Goal: Task Accomplishment & Management: Manage account settings

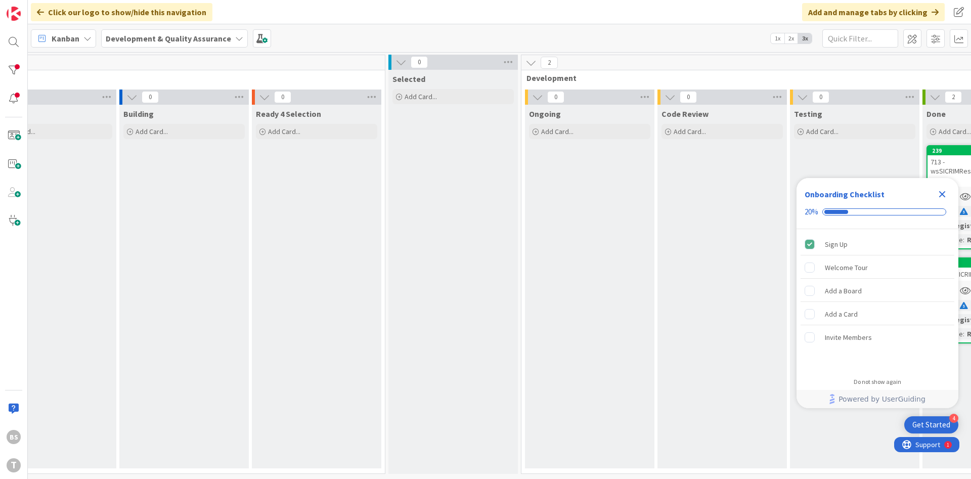
scroll to position [0, 191]
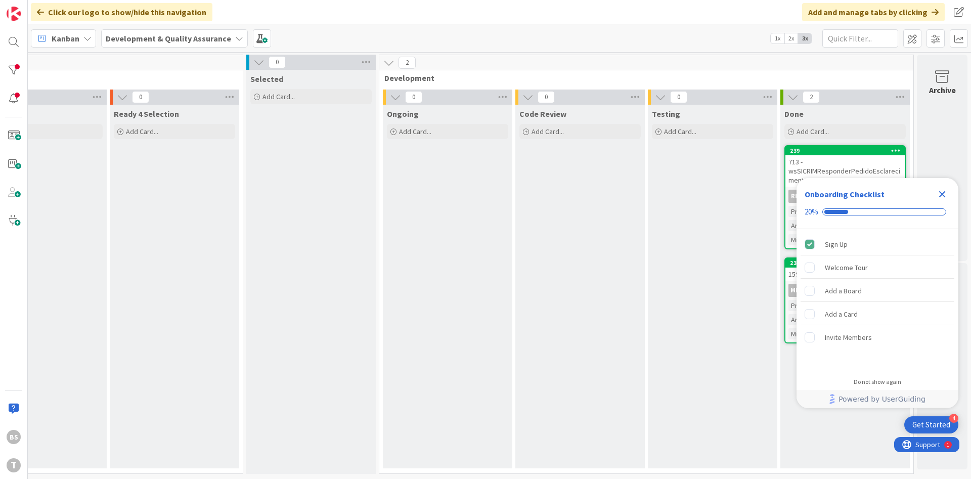
click at [946, 189] on icon "Close Checklist" at bounding box center [943, 194] width 12 height 12
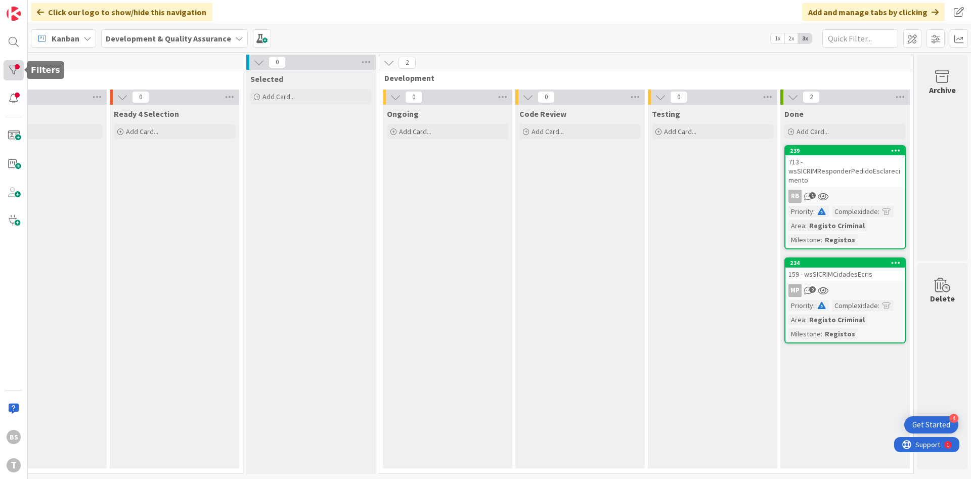
click at [8, 66] on div at bounding box center [14, 70] width 20 height 20
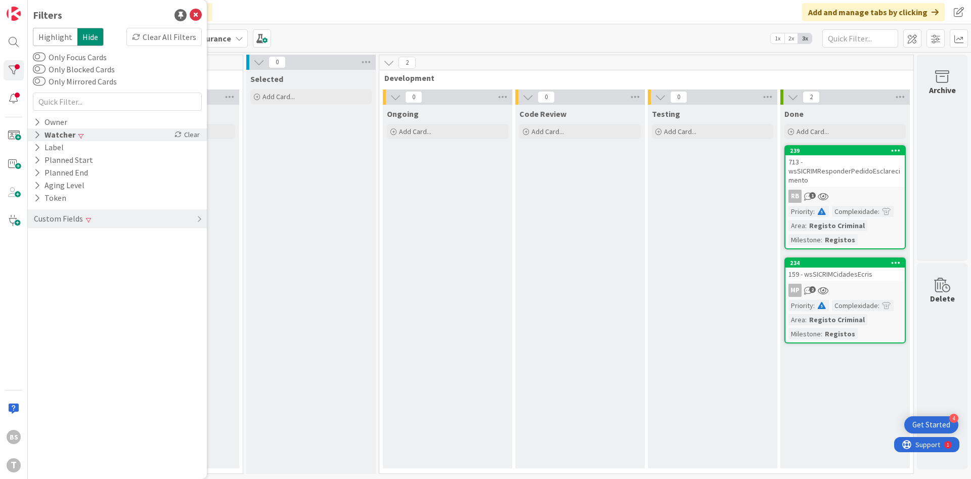
click at [63, 138] on div "Watcher" at bounding box center [55, 135] width 44 height 13
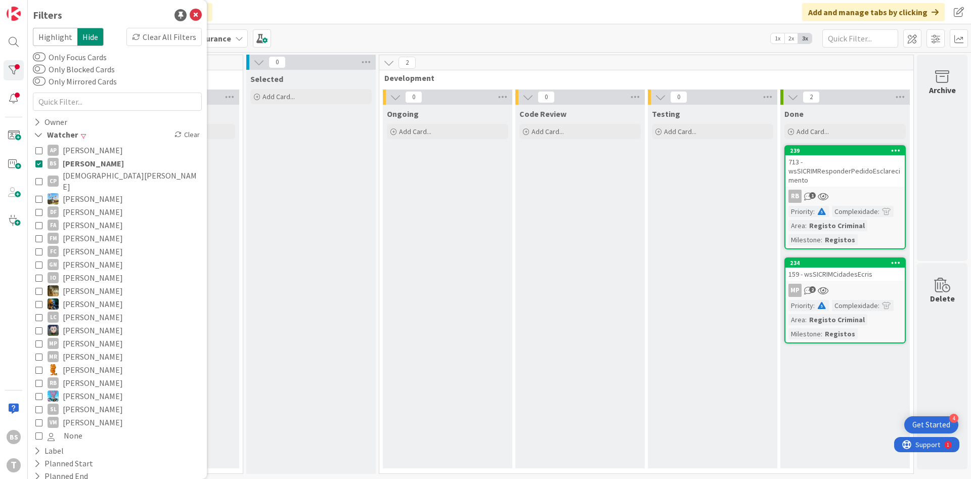
click at [834, 167] on div "713 - wsSICRIMResponderPedidoEsclarecimento" at bounding box center [845, 170] width 119 height 31
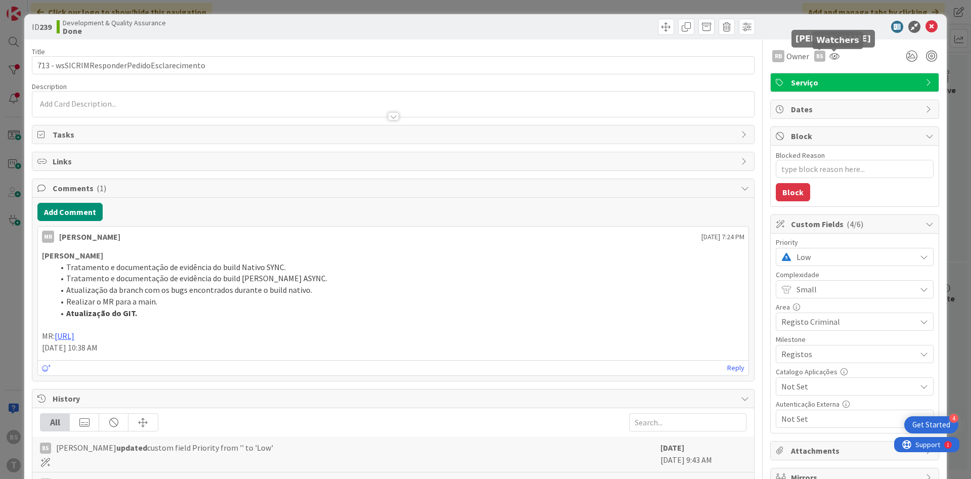
click at [847, 53] on div "RB Owner BS" at bounding box center [855, 56] width 169 height 18
click at [839, 60] on div at bounding box center [835, 56] width 16 height 18
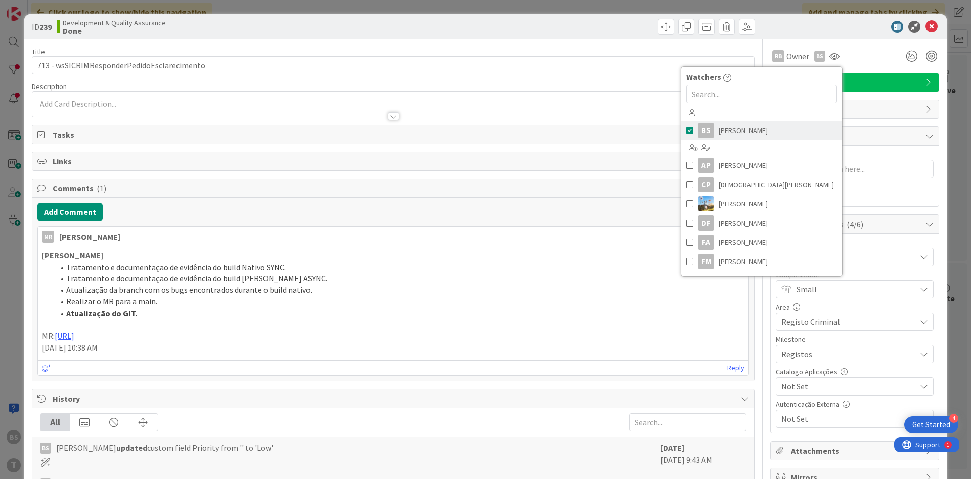
click at [730, 131] on span "[PERSON_NAME]" at bounding box center [743, 130] width 49 height 15
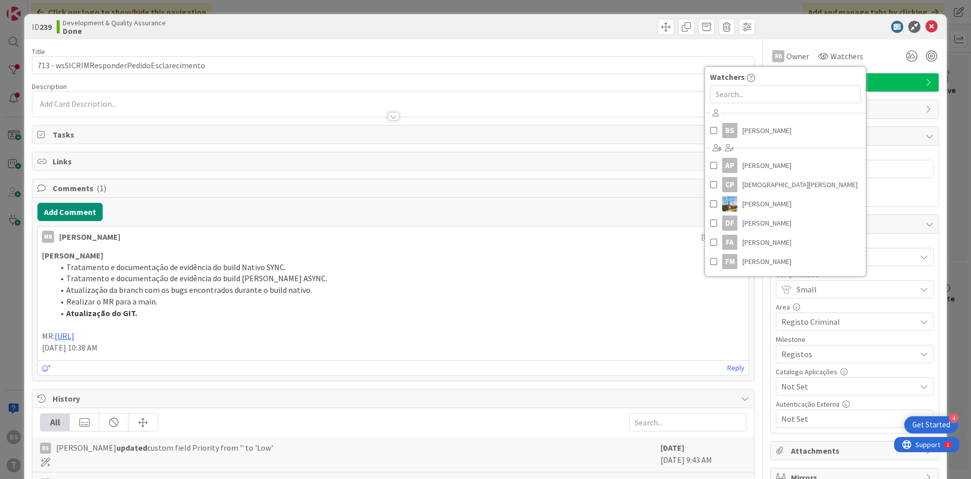
click at [82, 221] on div "Add Comment MR [PERSON_NAME] [DATE] 7:24 PM [PERSON_NAME] Tratamento e document…" at bounding box center [393, 289] width 722 height 183
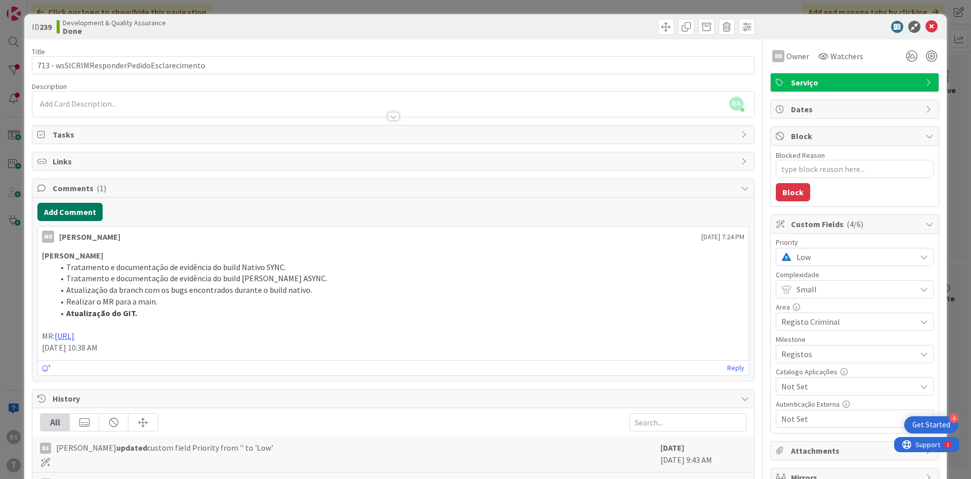
click at [79, 215] on button "Add Comment" at bounding box center [69, 212] width 65 height 18
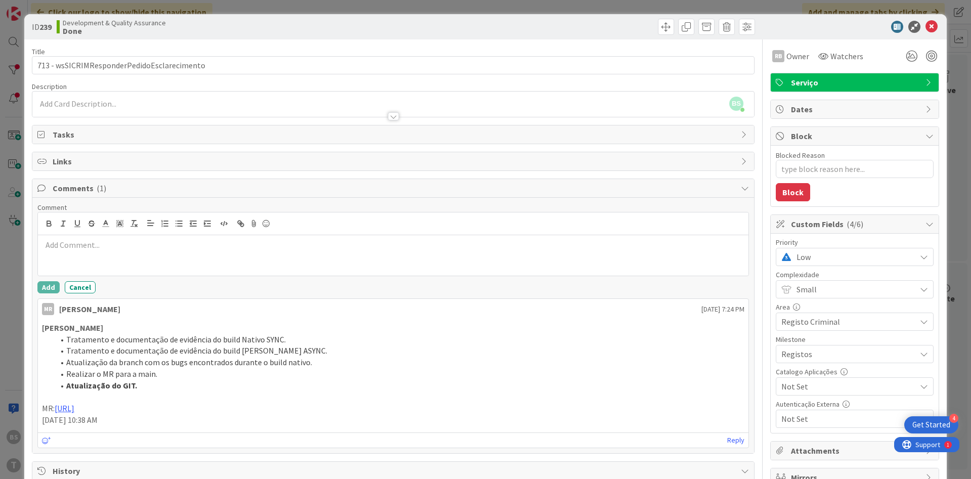
click at [92, 245] on p at bounding box center [393, 245] width 703 height 12
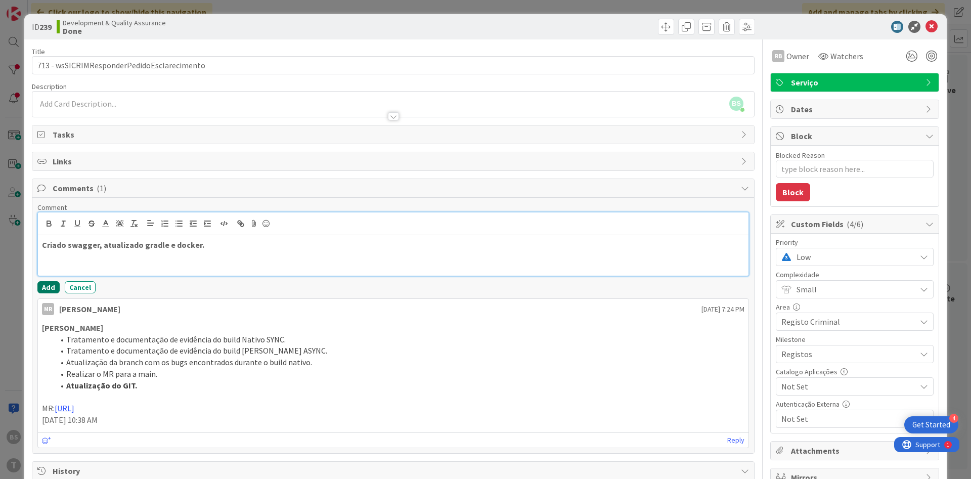
click at [41, 285] on button "Add" at bounding box center [48, 287] width 22 height 12
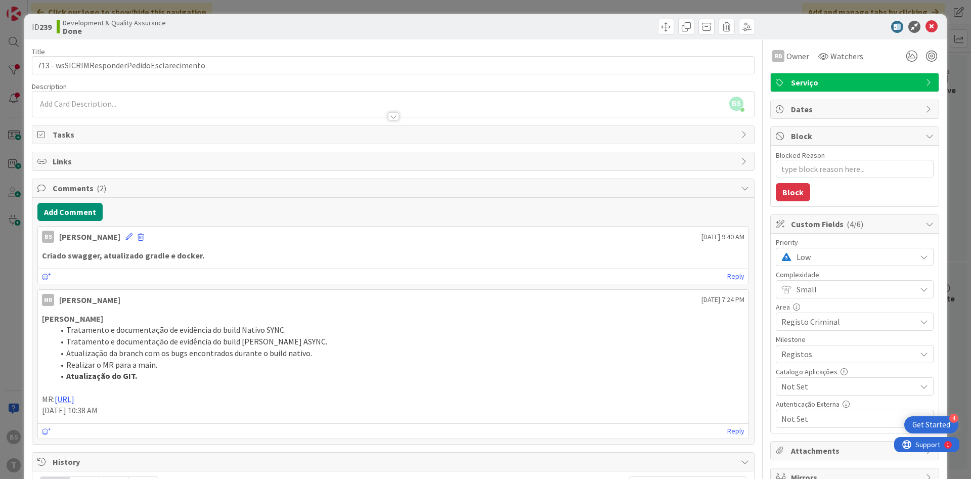
click at [903, 252] on span "Low" at bounding box center [854, 257] width 114 height 14
click at [839, 303] on span "Critical" at bounding box center [869, 299] width 117 height 15
click at [931, 28] on icon at bounding box center [932, 27] width 12 height 12
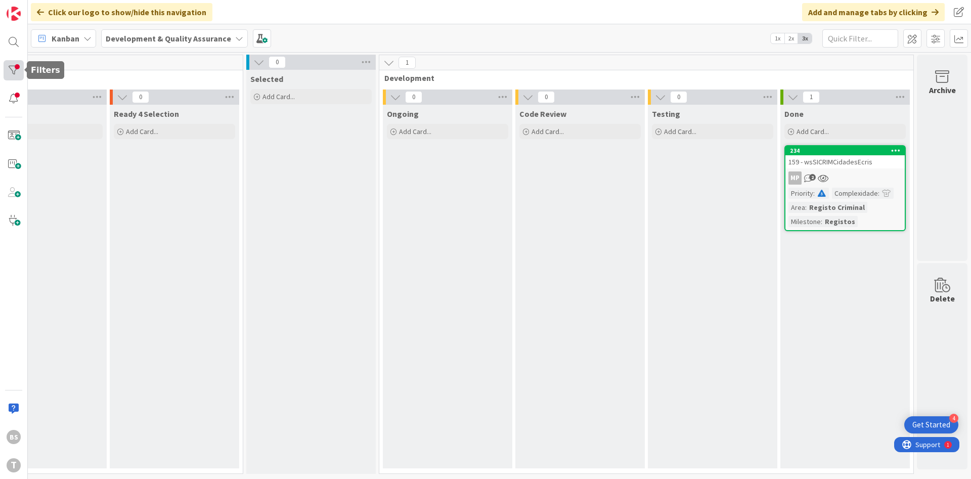
click at [4, 75] on div at bounding box center [14, 70] width 20 height 20
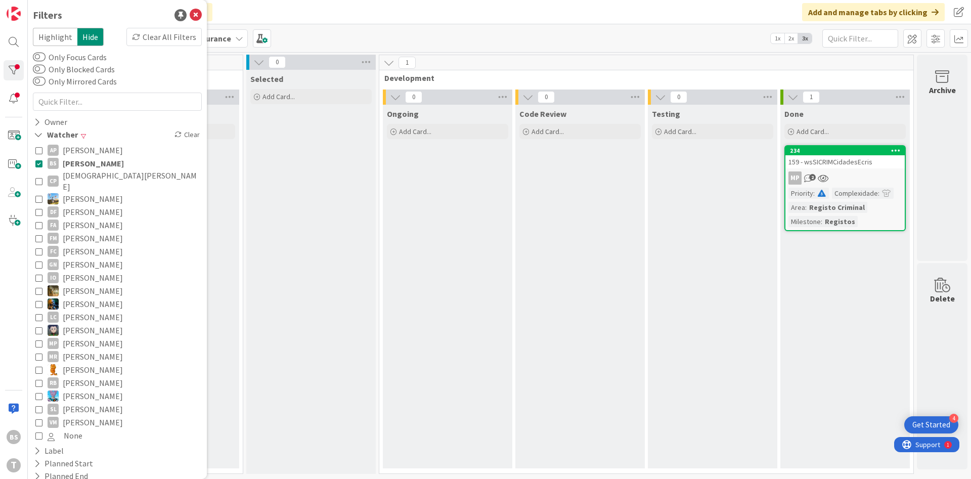
click at [39, 162] on icon at bounding box center [38, 163] width 7 height 7
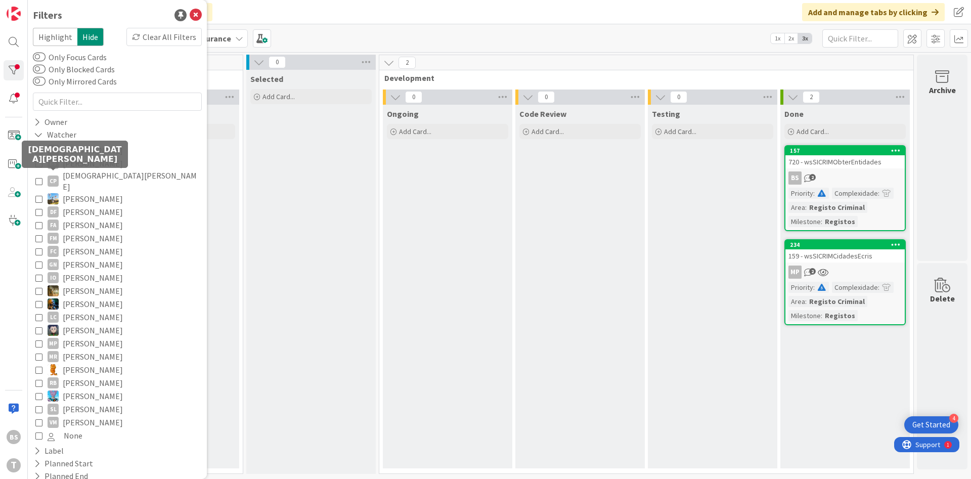
scroll to position [56, 0]
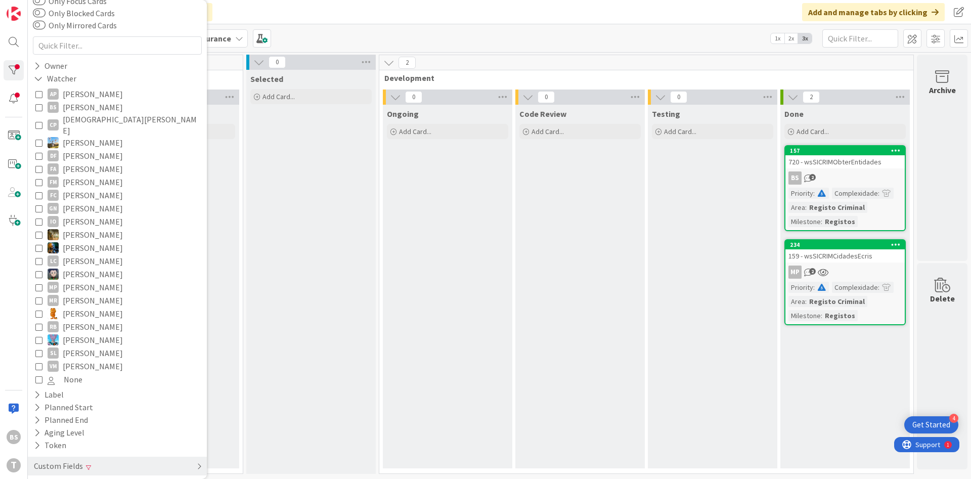
click at [105, 457] on div "Custom Fields" at bounding box center [117, 466] width 179 height 19
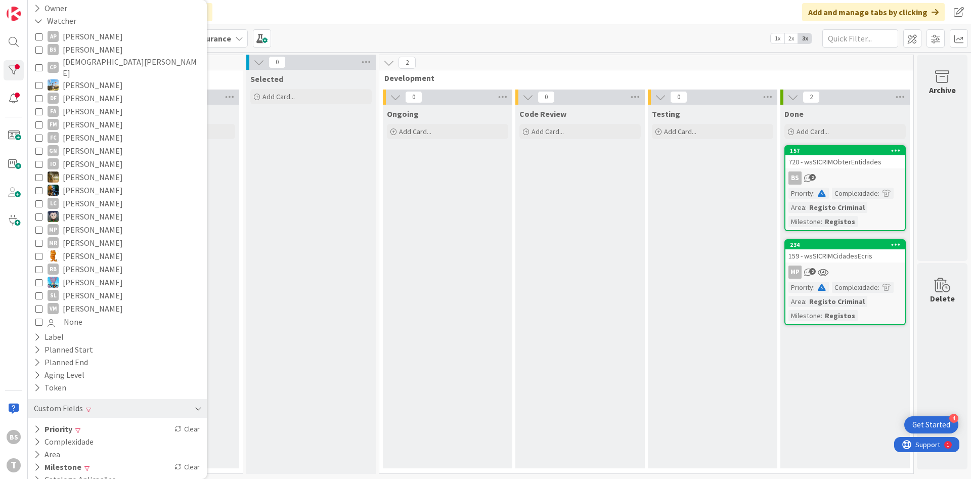
scroll to position [132, 0]
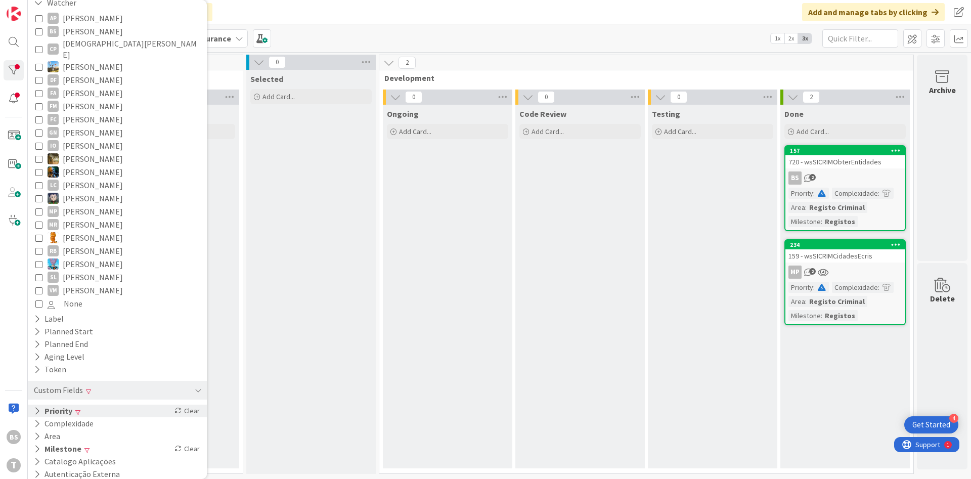
click at [113, 405] on div "Priority Clear" at bounding box center [117, 411] width 179 height 13
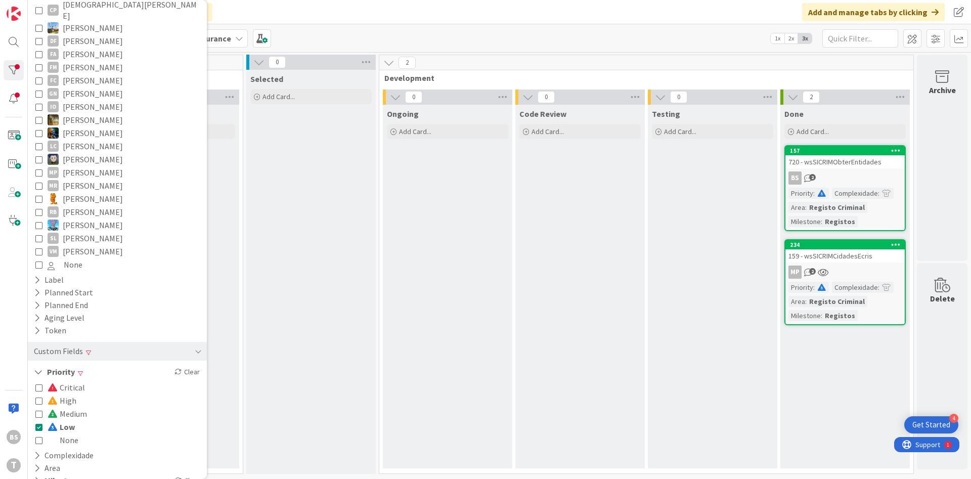
scroll to position [203, 0]
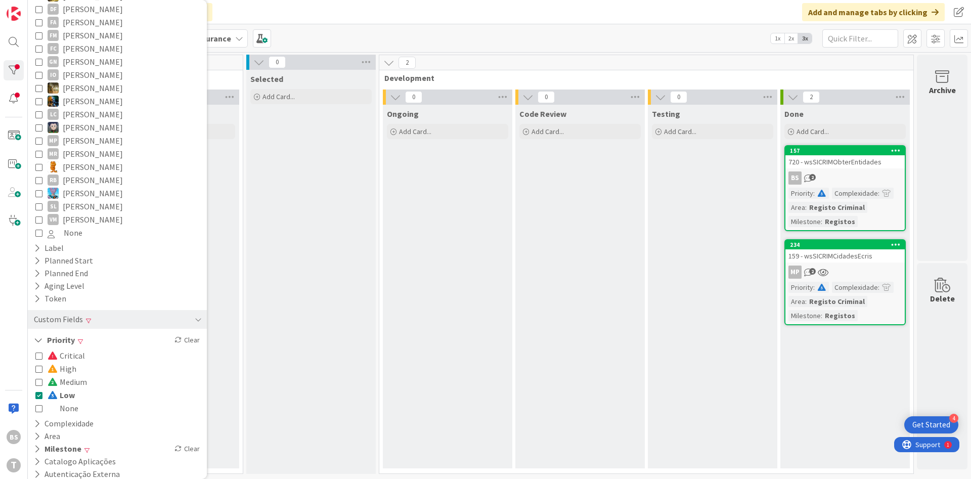
click at [40, 352] on icon at bounding box center [38, 355] width 7 height 7
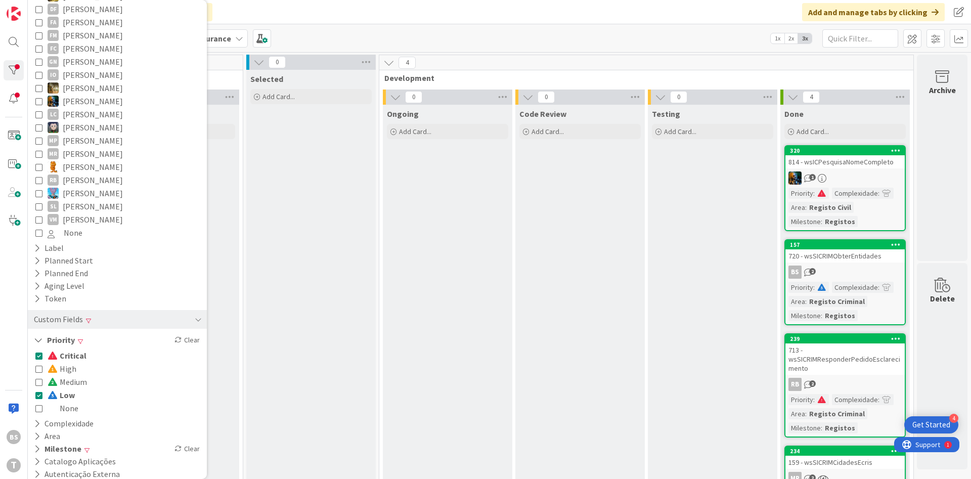
click at [37, 392] on icon at bounding box center [38, 395] width 7 height 7
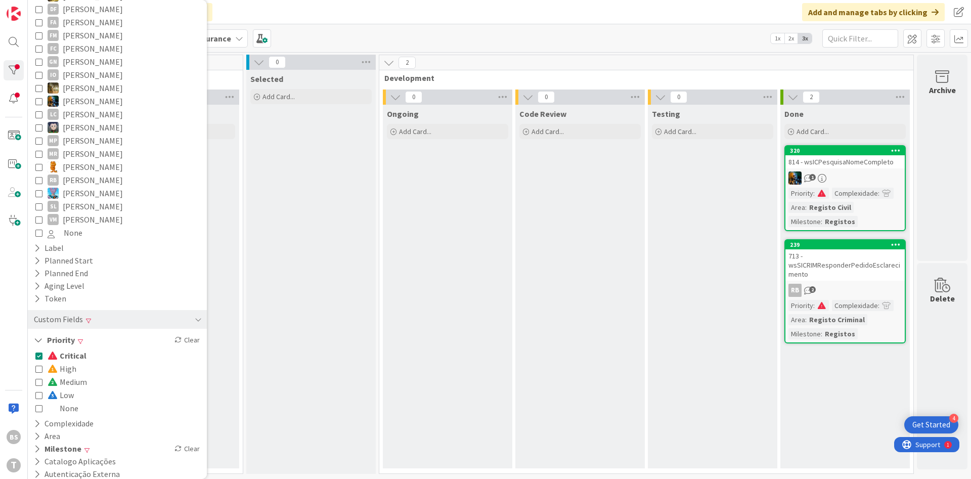
click at [38, 352] on icon at bounding box center [38, 355] width 7 height 7
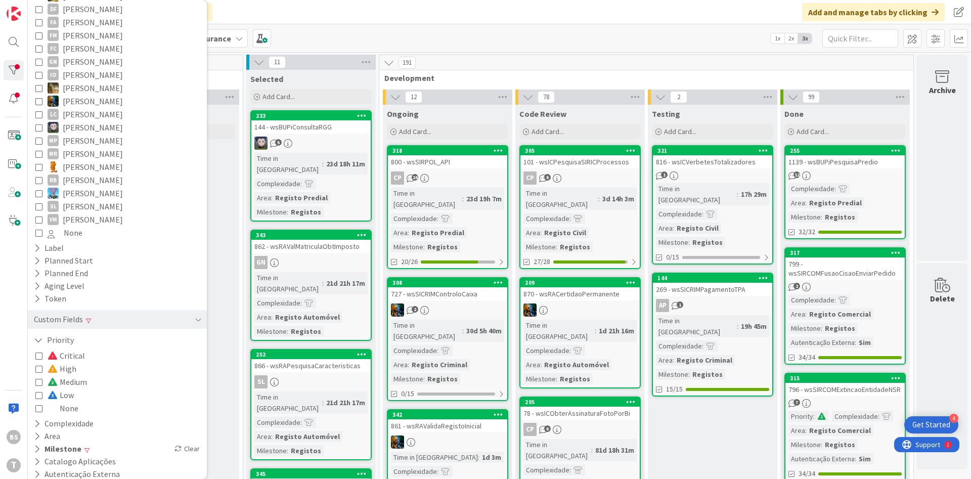
click at [36, 392] on icon at bounding box center [38, 395] width 7 height 7
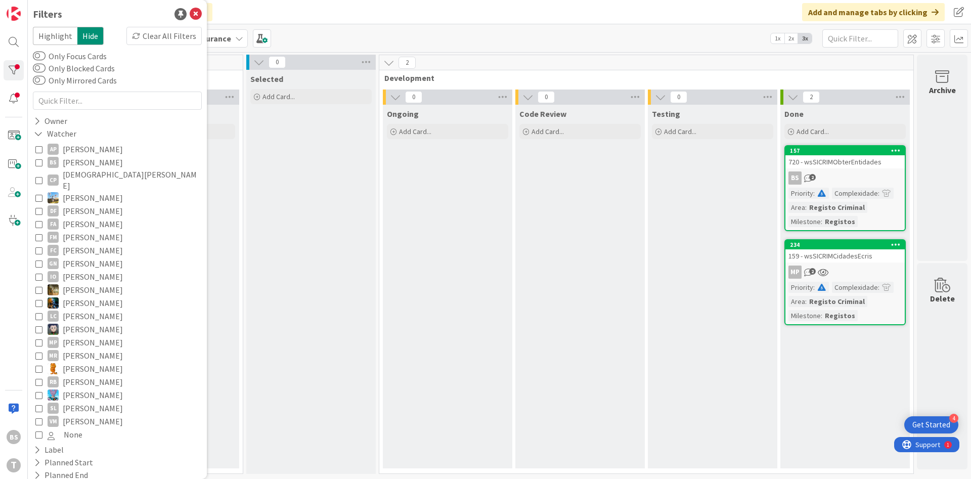
scroll to position [0, 0]
click at [40, 161] on icon at bounding box center [38, 163] width 7 height 7
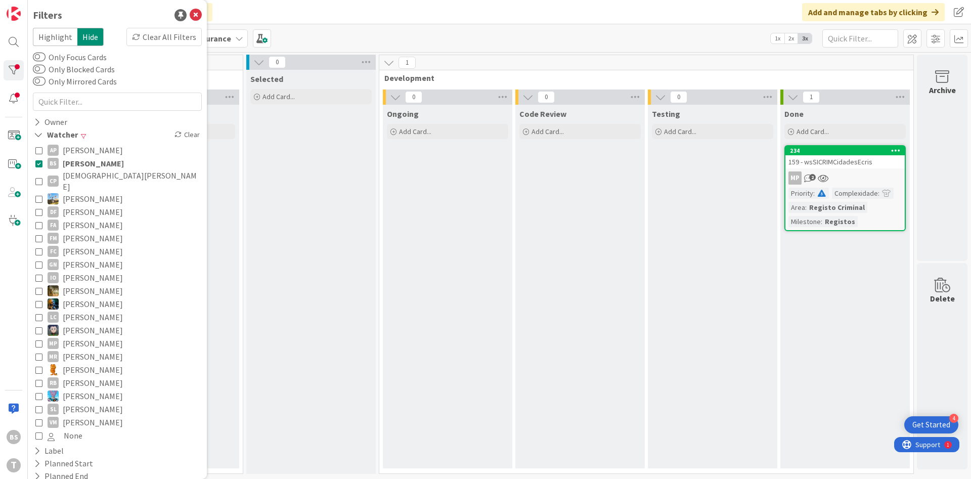
click at [834, 156] on div "159 - wsSICRIMCidadesEcris" at bounding box center [845, 161] width 119 height 13
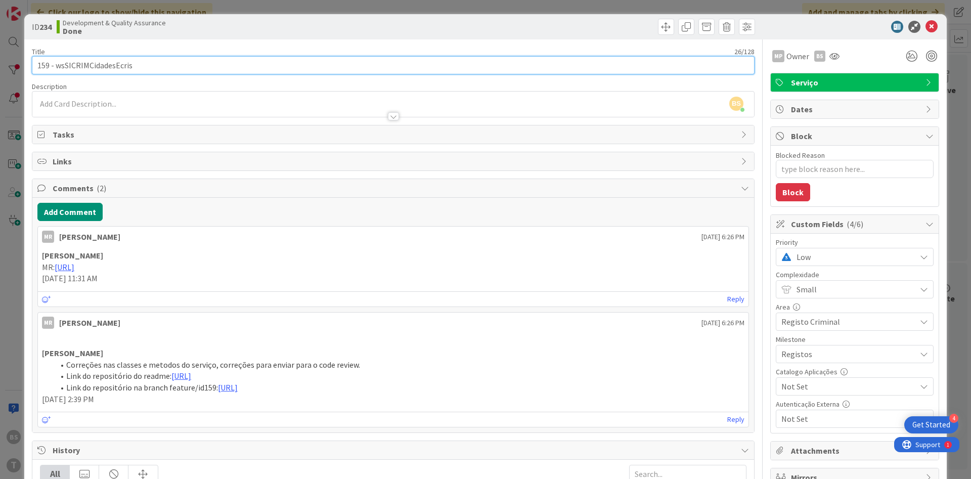
click at [96, 69] on input "159 - wsSICRIMCidadesEcris" at bounding box center [393, 65] width 723 height 18
click at [120, 71] on input "159 - wsSICRIMCidadesEcris" at bounding box center [393, 65] width 723 height 18
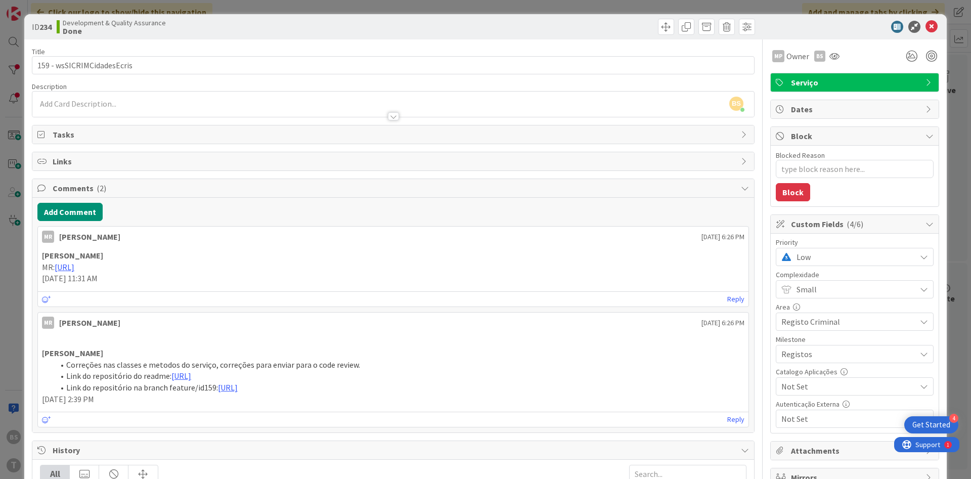
type textarea "x"
